Goal: Task Accomplishment & Management: Use online tool/utility

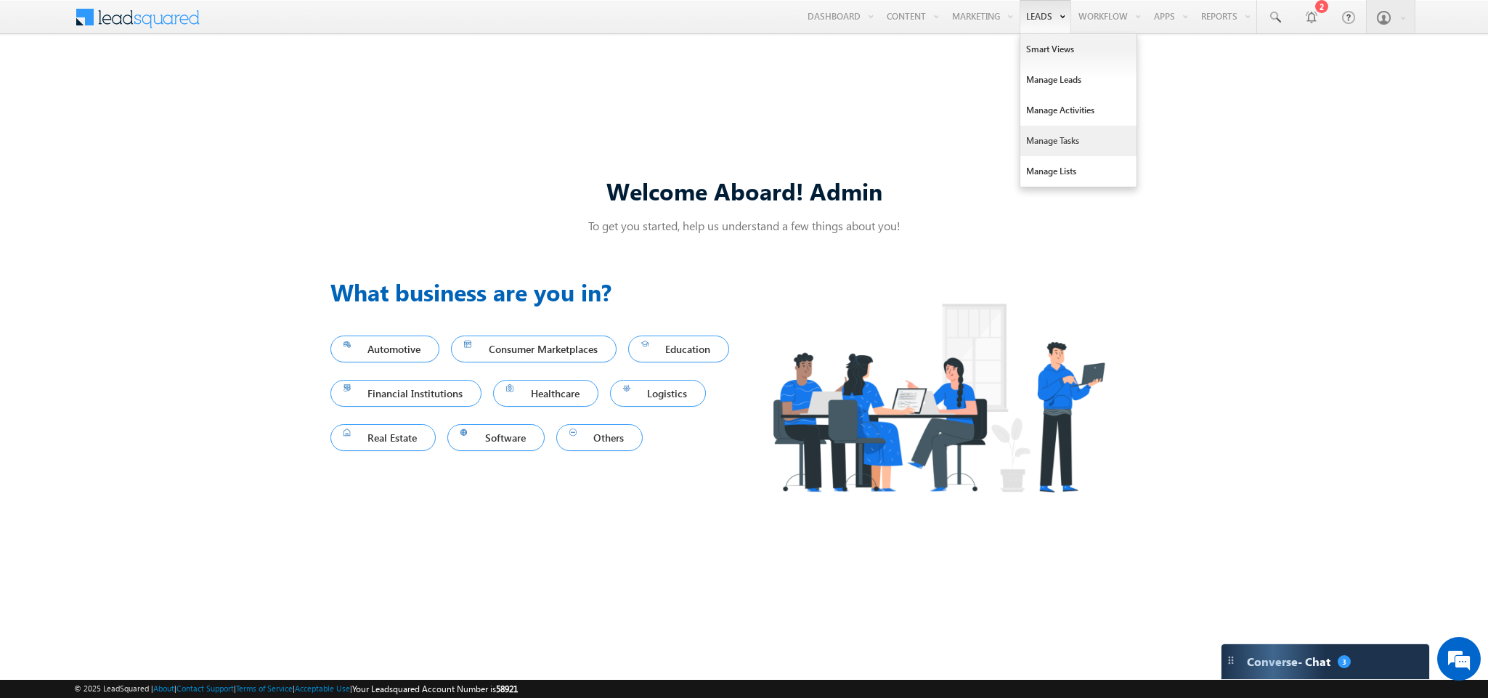
click at [1051, 138] on link "Manage Tasks" at bounding box center [1078, 141] width 116 height 31
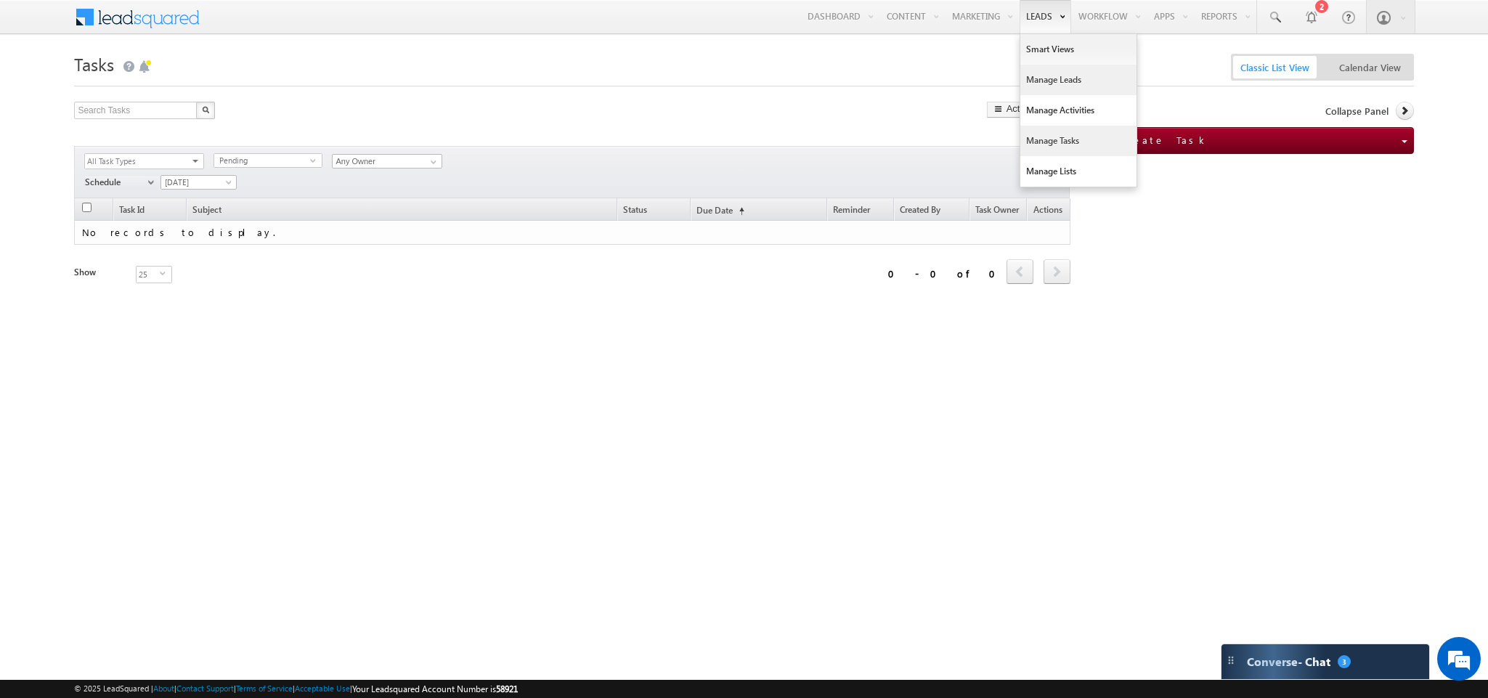
click at [1053, 81] on link "Manage Leads" at bounding box center [1078, 80] width 116 height 31
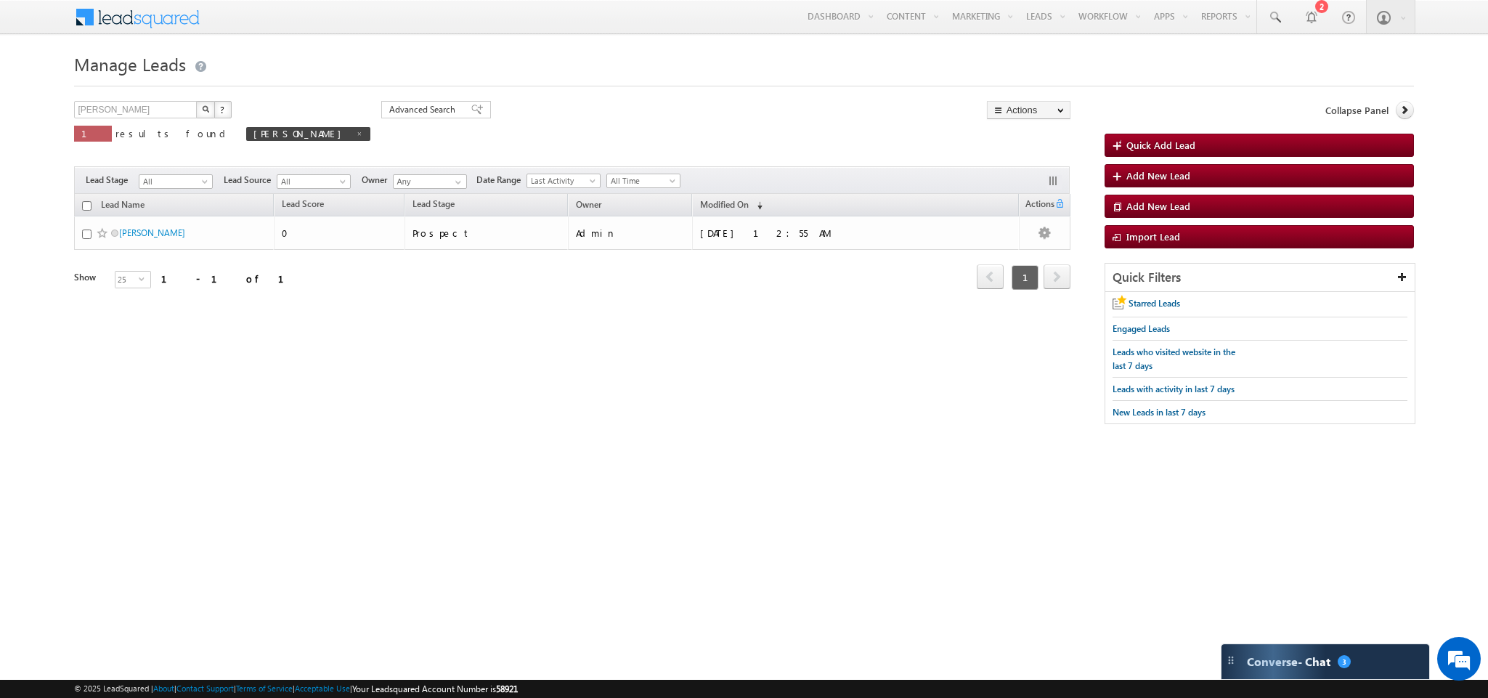
click at [126, 139] on span "results found" at bounding box center [172, 133] width 115 height 12
click at [356, 139] on link at bounding box center [359, 133] width 7 height 12
type input "Search Leads"
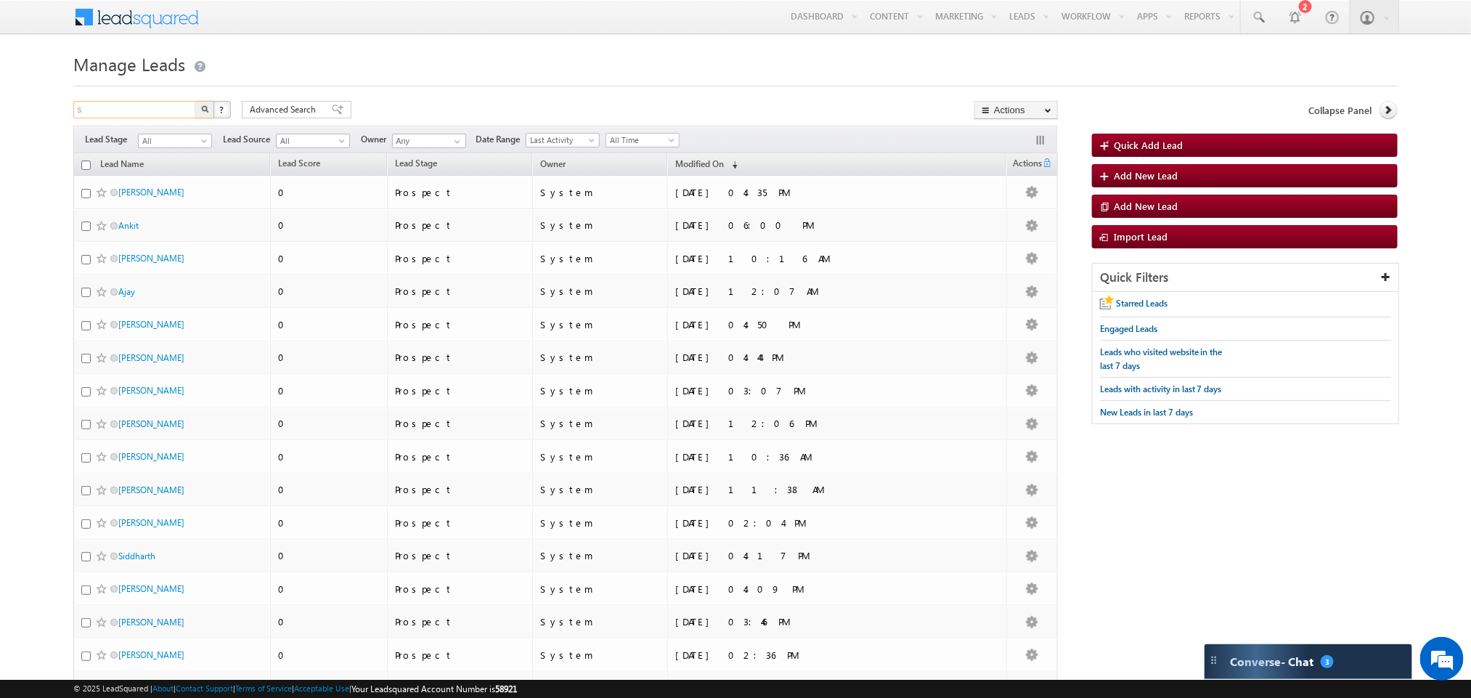
click at [102, 109] on input "s" at bounding box center [135, 109] width 124 height 17
type input "[PERSON_NAME]"
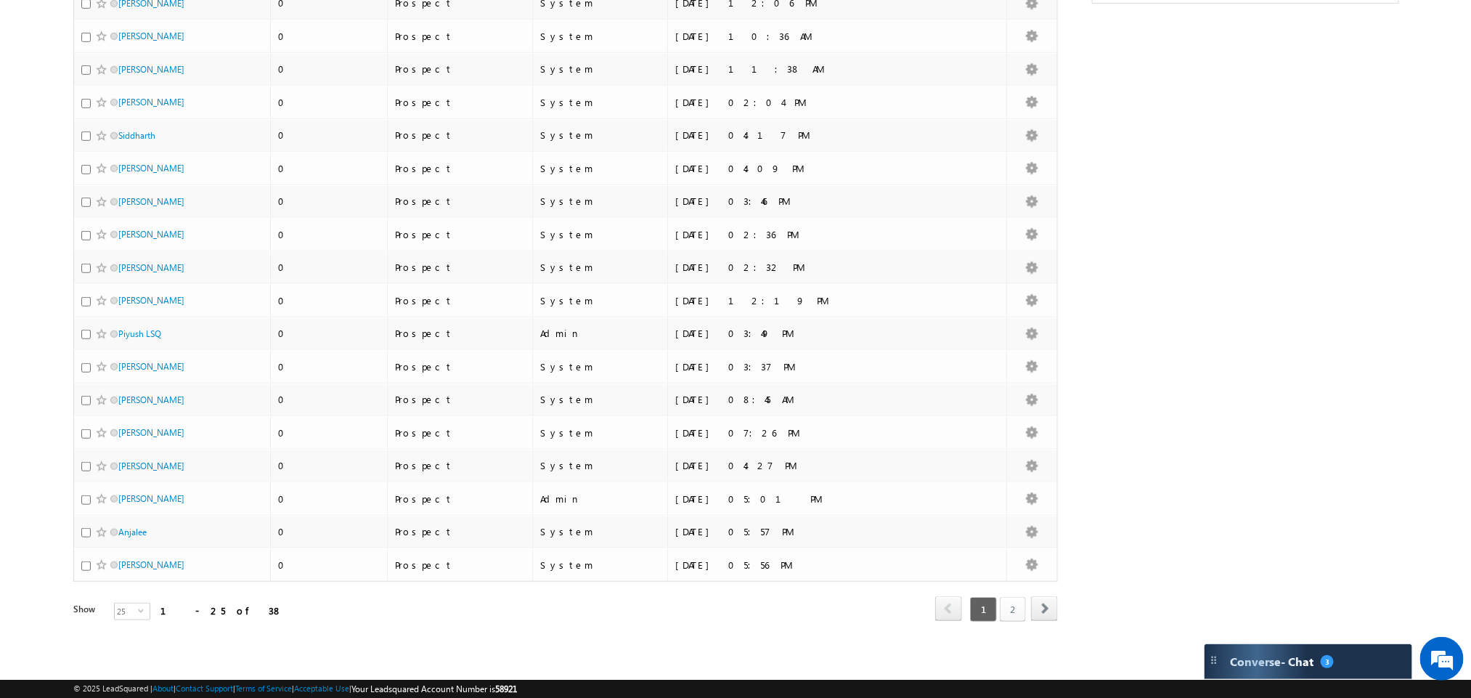
click at [1015, 606] on link "2" at bounding box center [1013, 609] width 26 height 25
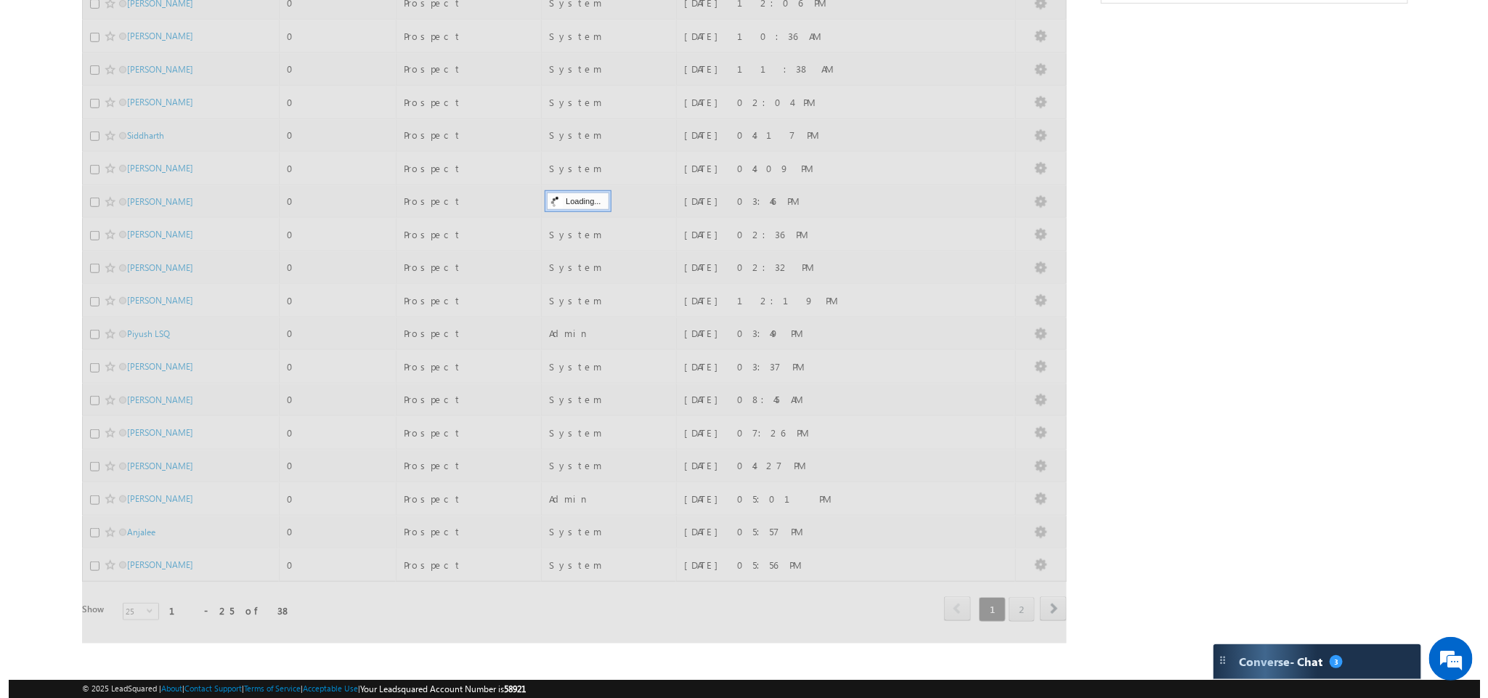
scroll to position [0, 0]
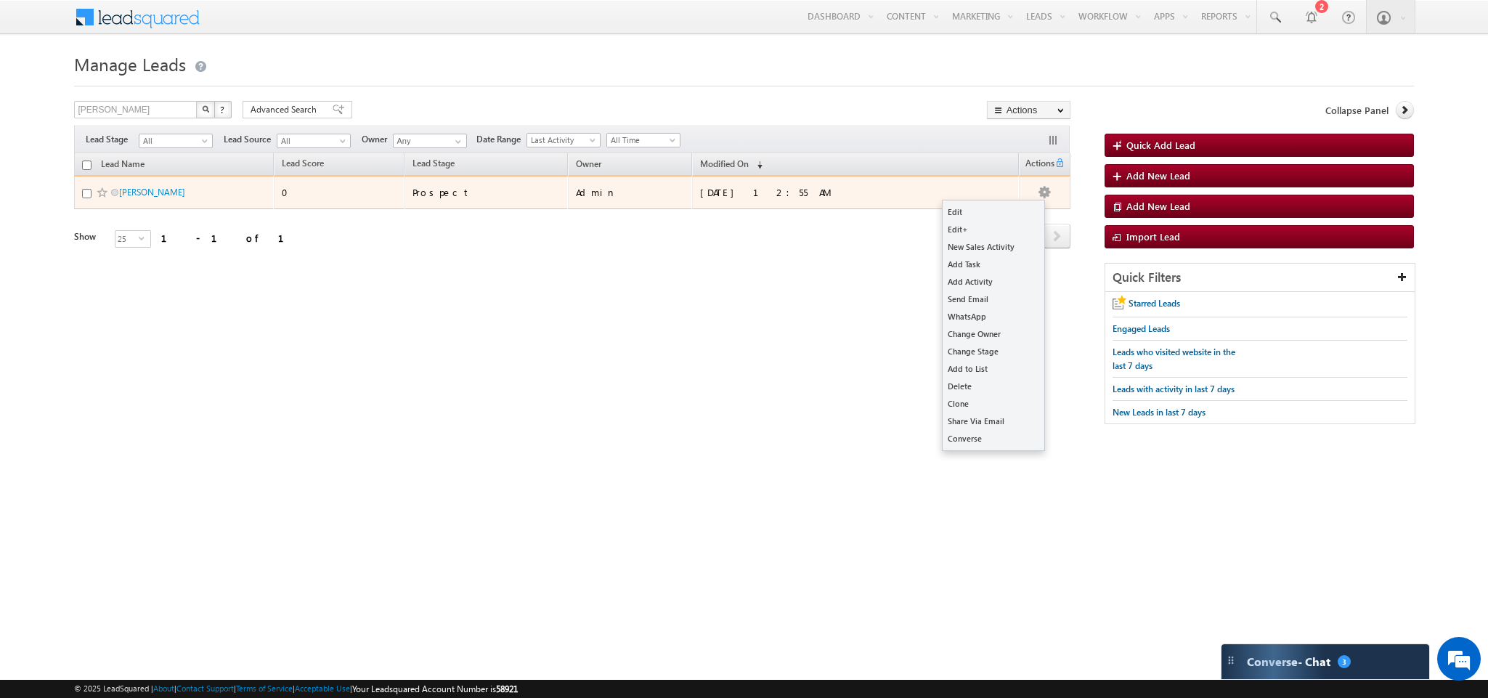
click at [1044, 190] on button "button" at bounding box center [1044, 192] width 15 height 15
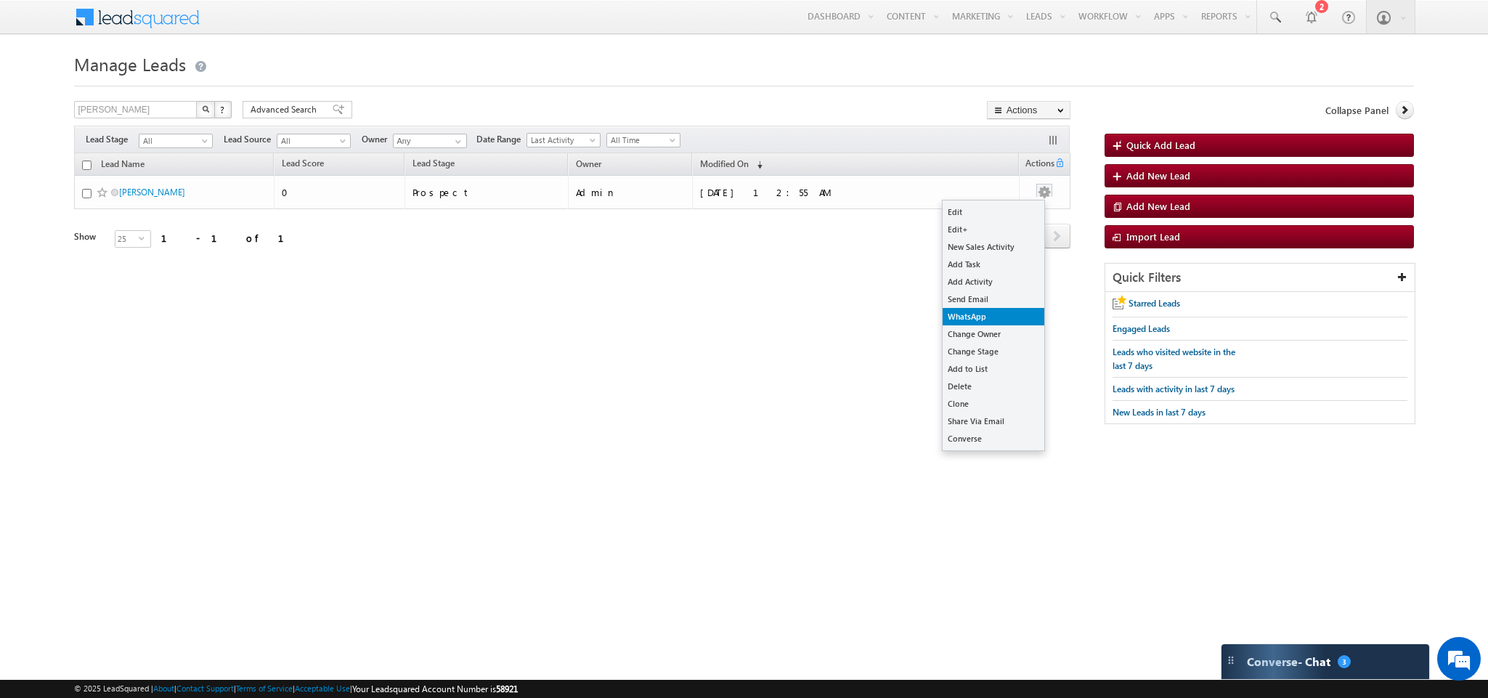
click at [965, 318] on link "WhatsApp" at bounding box center [994, 316] width 102 height 17
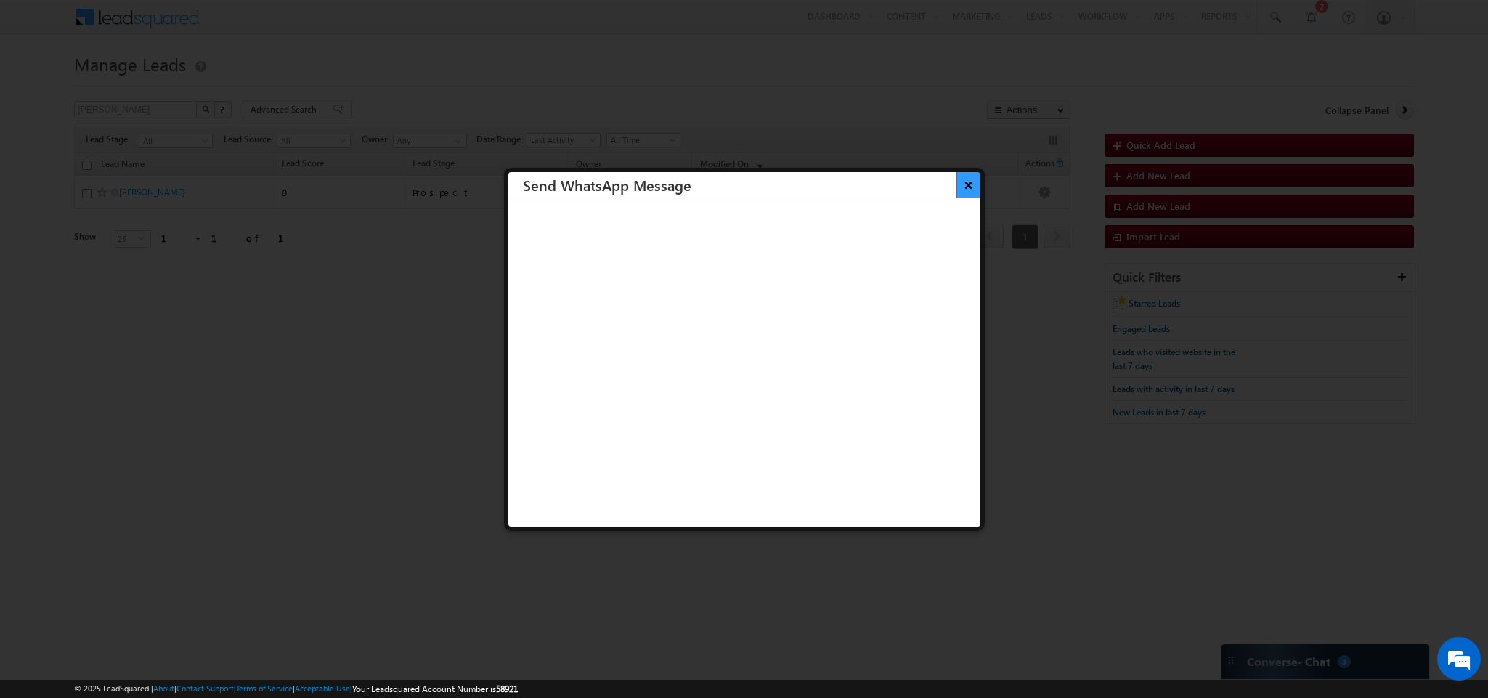
click at [956, 181] on button "×" at bounding box center [968, 184] width 24 height 25
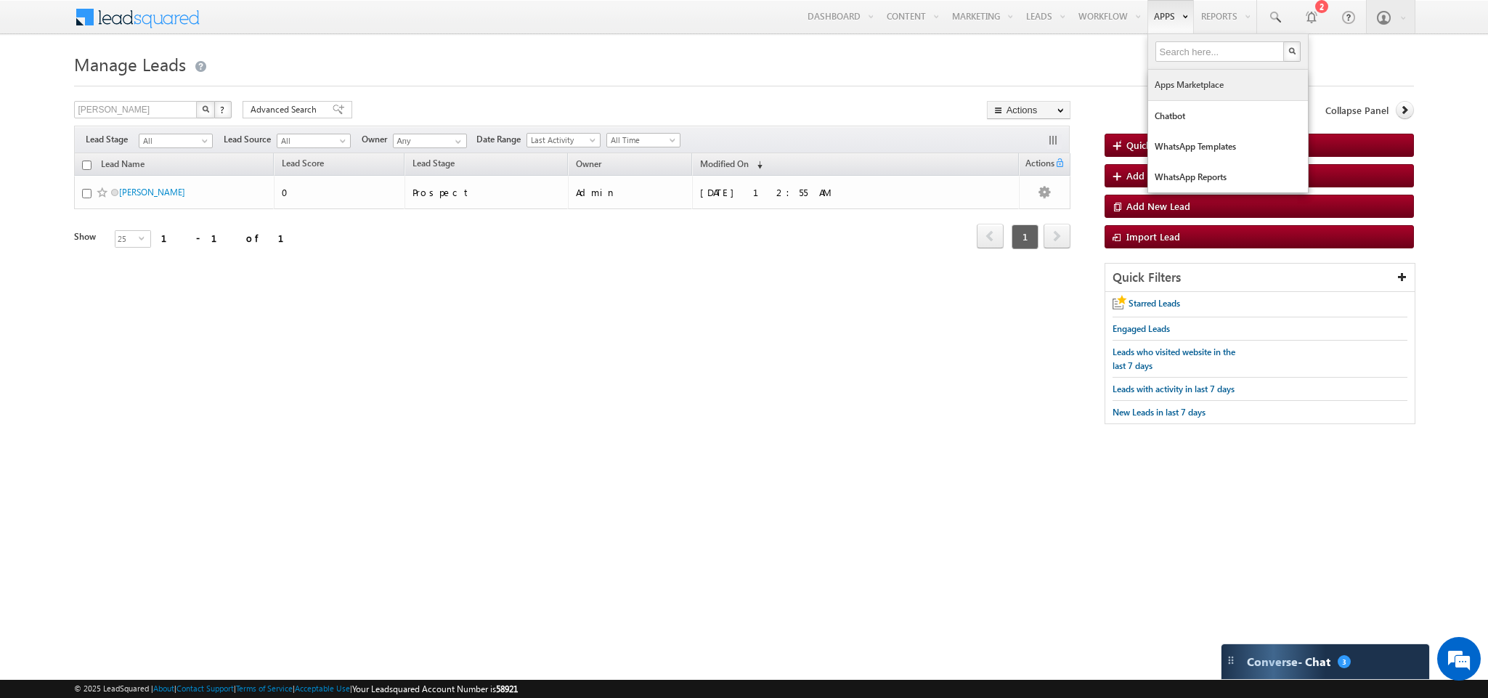
click at [1171, 99] on link "Apps Marketplace" at bounding box center [1228, 85] width 160 height 31
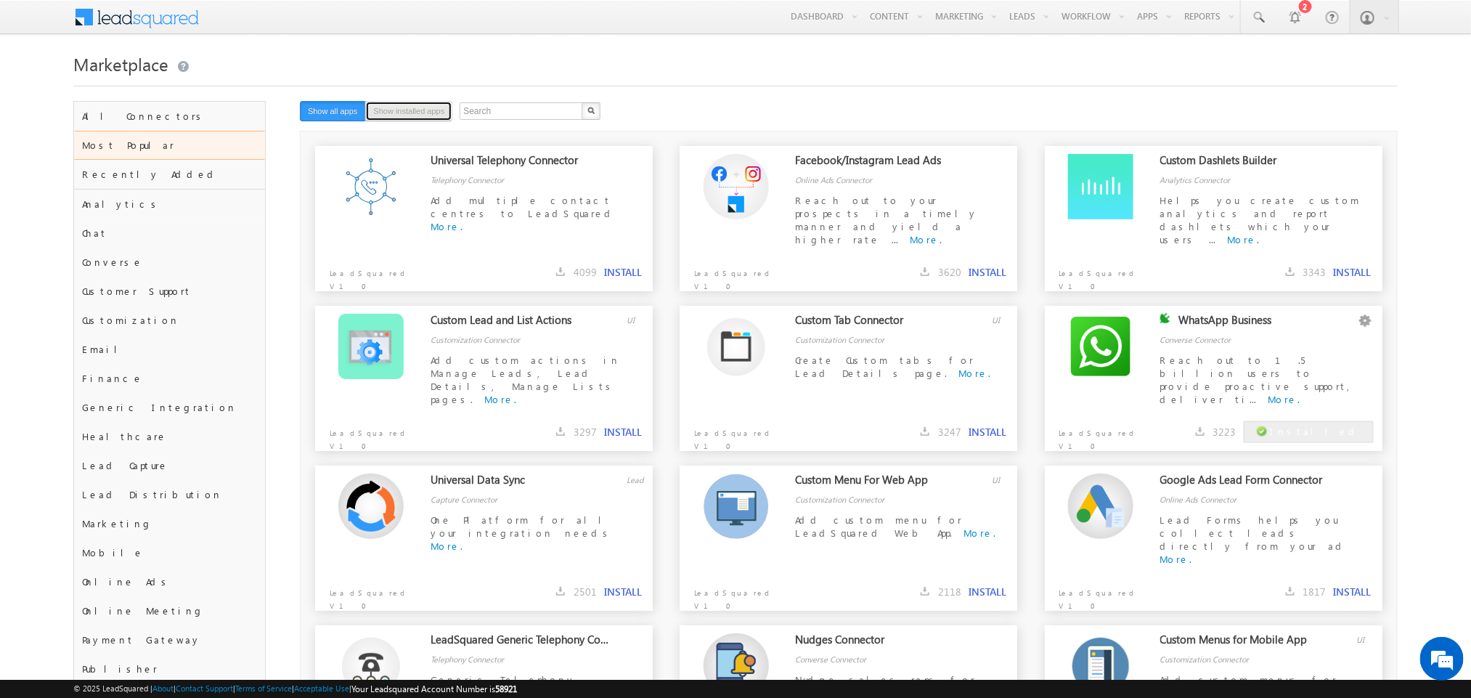
click at [410, 110] on button "Show installed apps" at bounding box center [408, 111] width 87 height 20
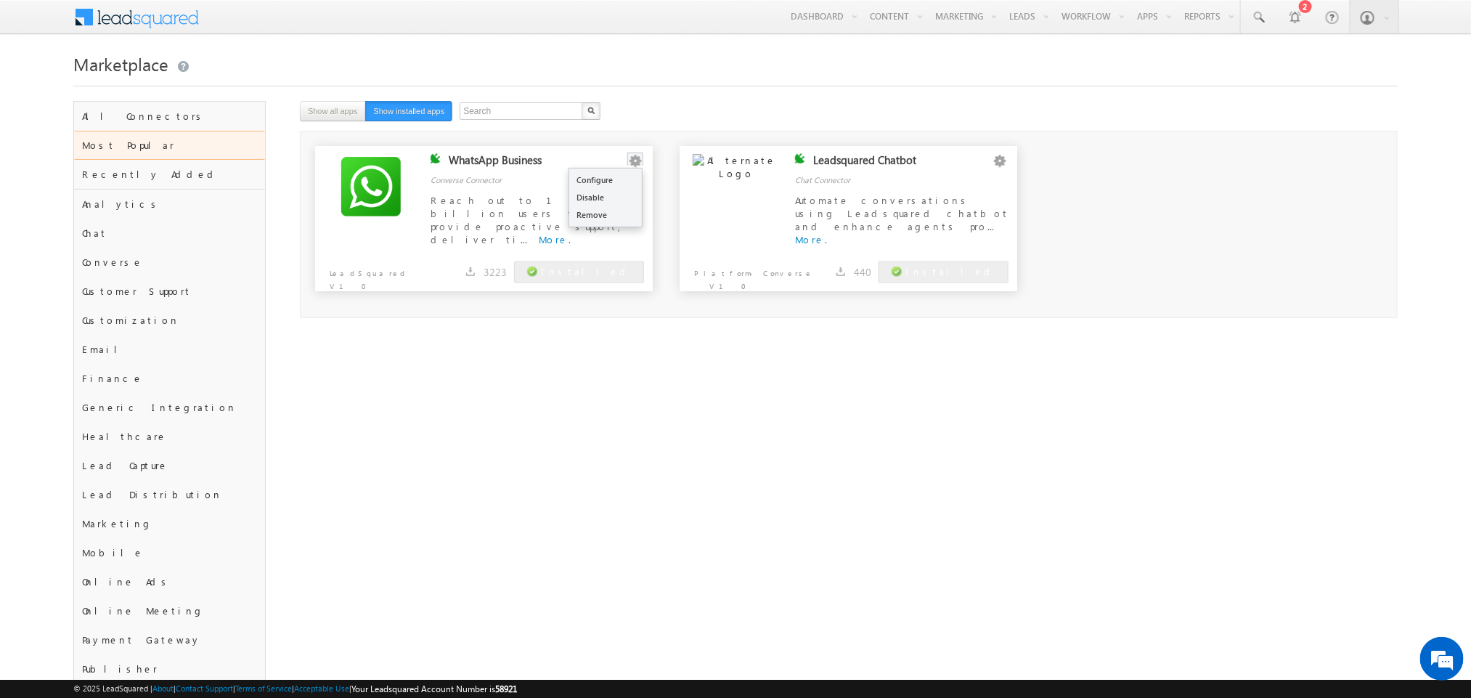
click at [638, 163] on button "button" at bounding box center [635, 161] width 15 height 15
click at [612, 188] on link "Configure" at bounding box center [605, 179] width 73 height 17
